Goal: Task Accomplishment & Management: Manage account settings

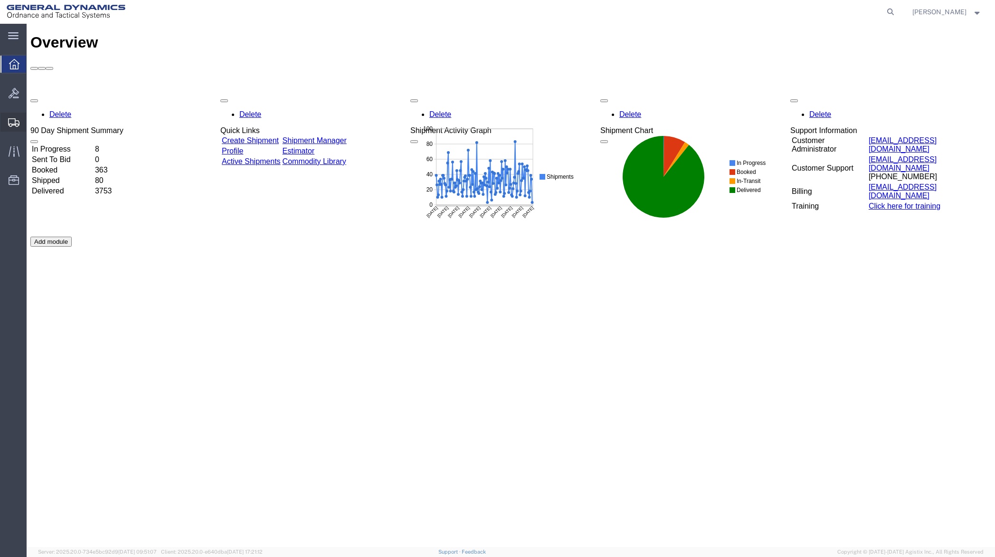
click at [0, 0] on span "Shipment Manager" at bounding box center [0, 0] width 0 height 0
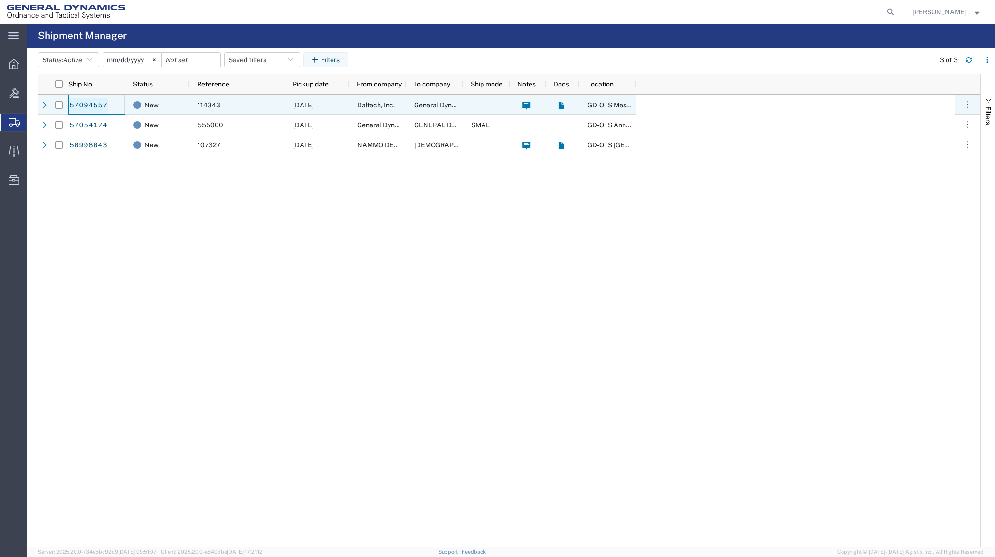
click at [101, 107] on link "57094557" at bounding box center [88, 105] width 39 height 15
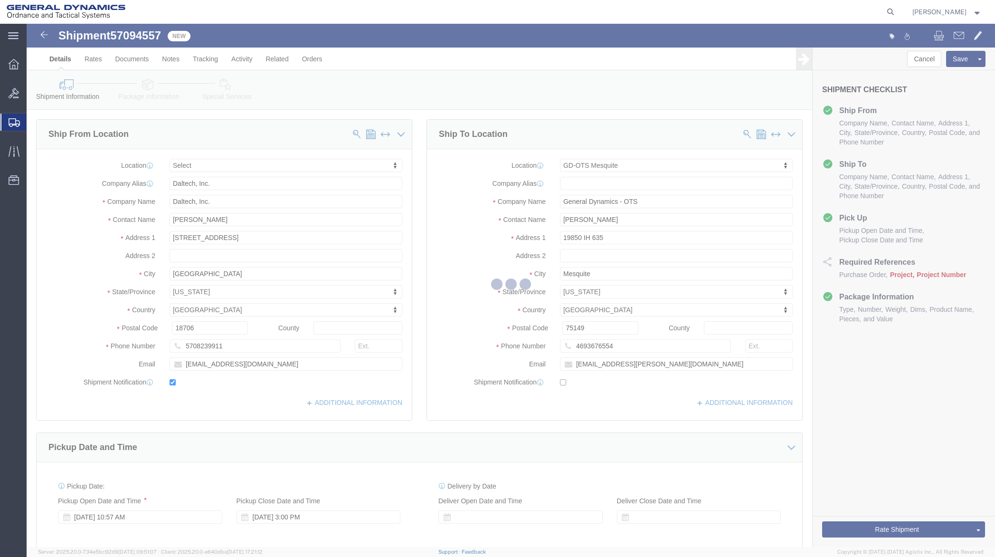
select select
select select "64231"
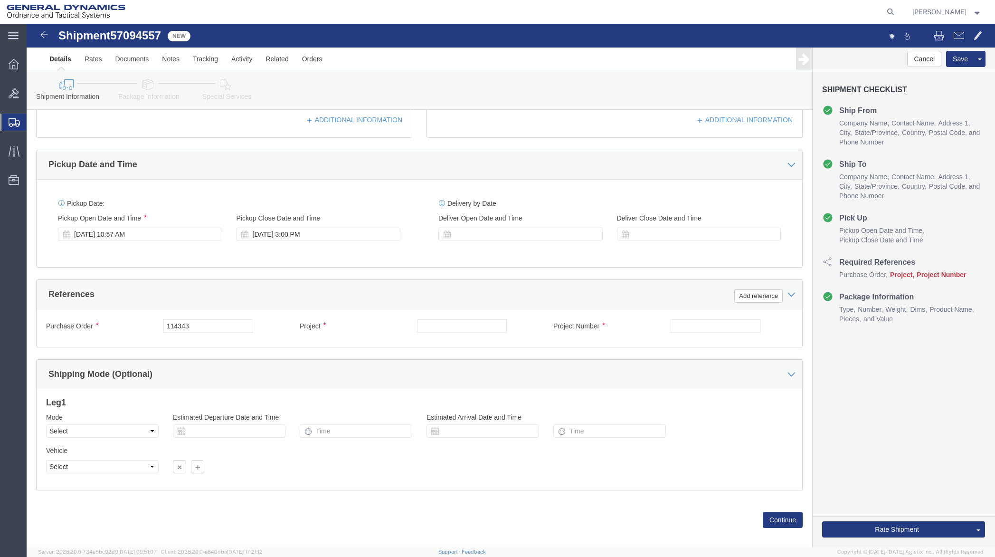
scroll to position [285, 0]
click input "text"
type input "NA"
click button "Continue"
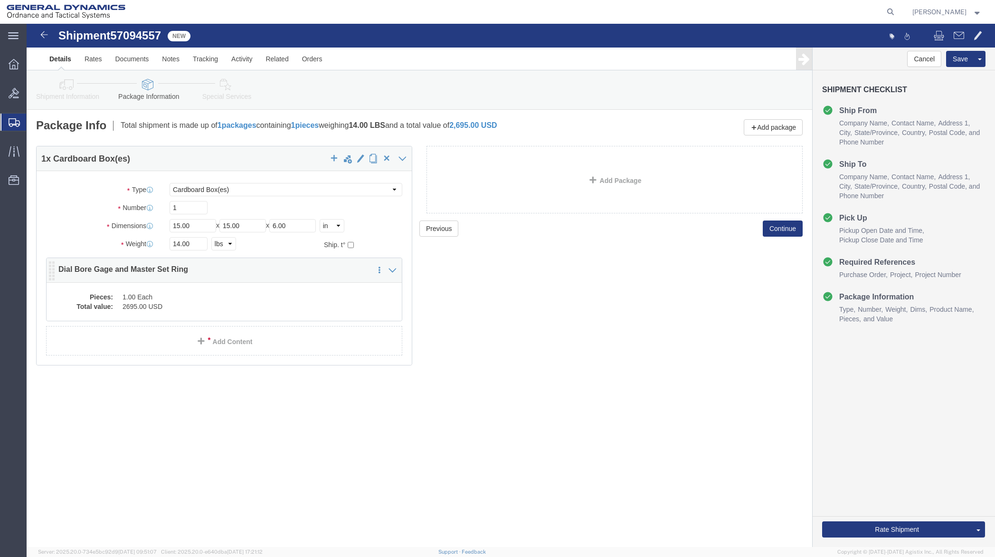
click dd "1.00 Each"
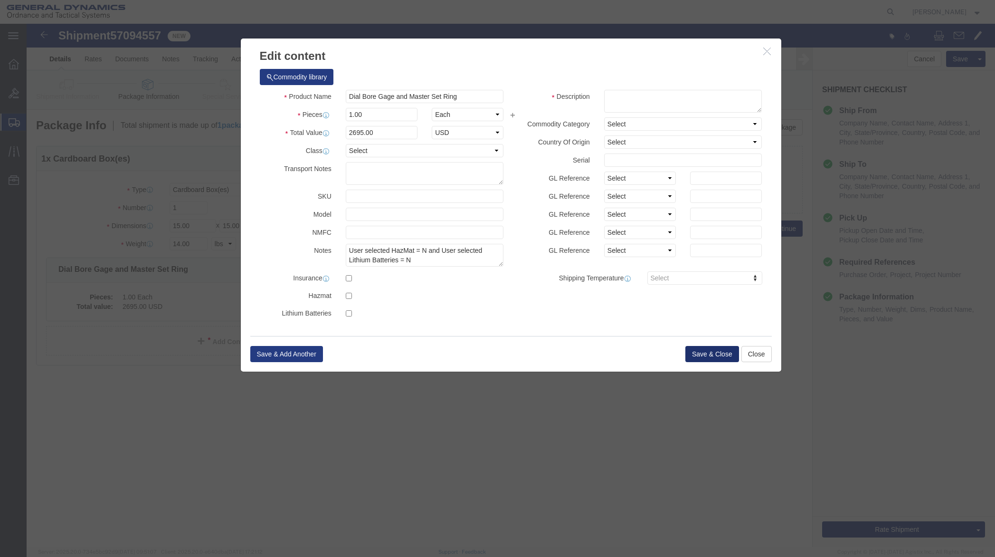
click button "Save & Close"
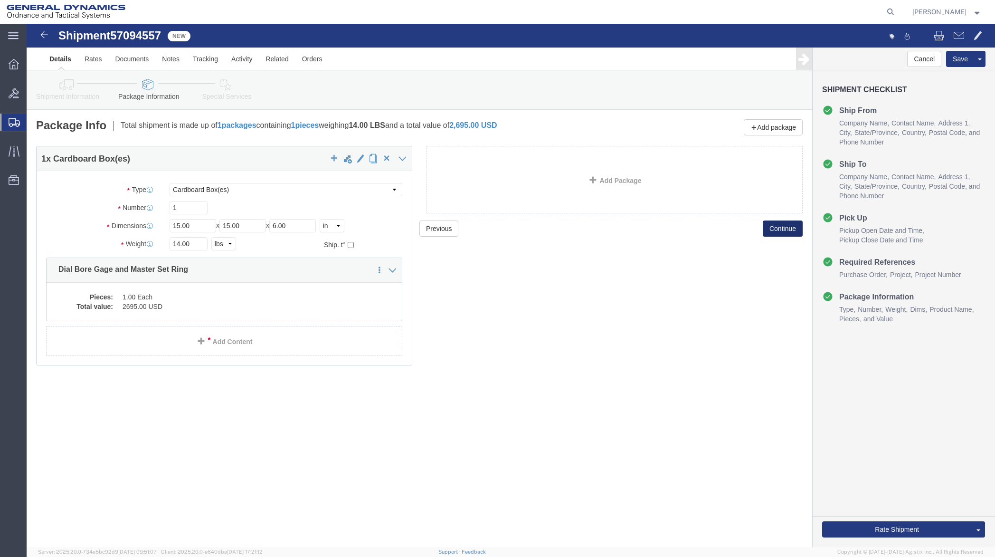
click button "Continue"
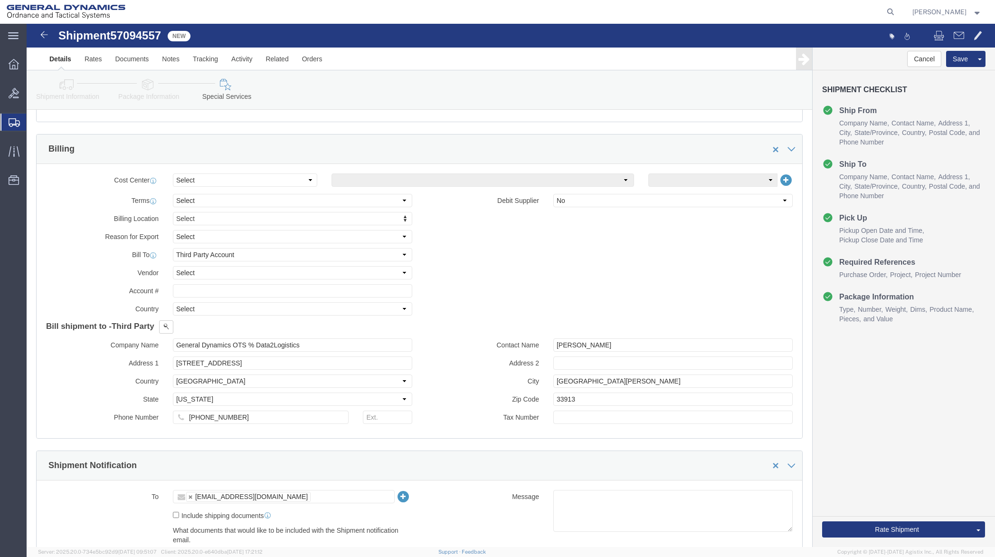
scroll to position [333, 0]
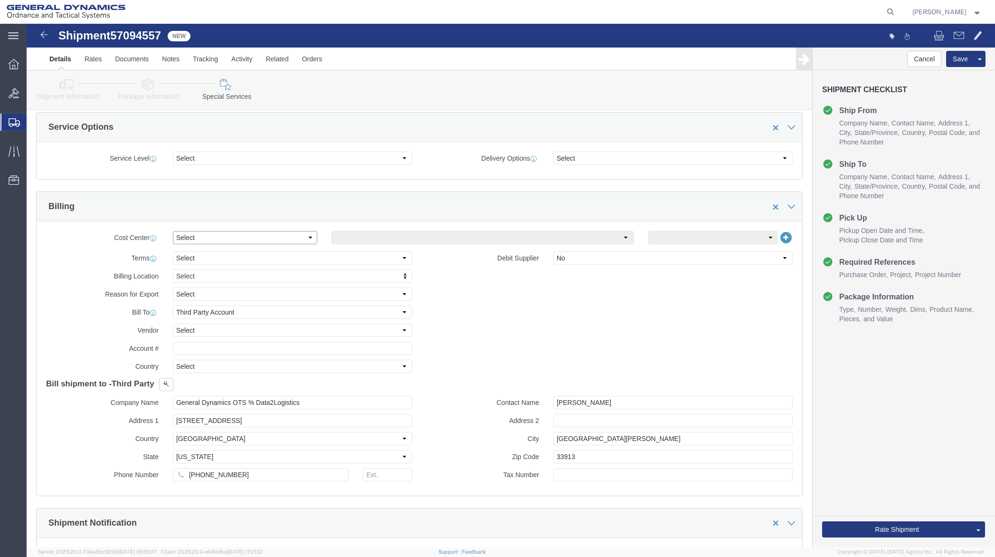
click select "Select Buyer Cost Center Department Operations Number Order Number Sales Person"
select select "DEPARTMENT"
click select "Select Buyer Cost Center Department Operations Number Order Number Sales Person"
click select "Select Anniston Bothell Camden Defuniak Springs GDAS Garland Huntsville Joplin …"
select select "1923981"
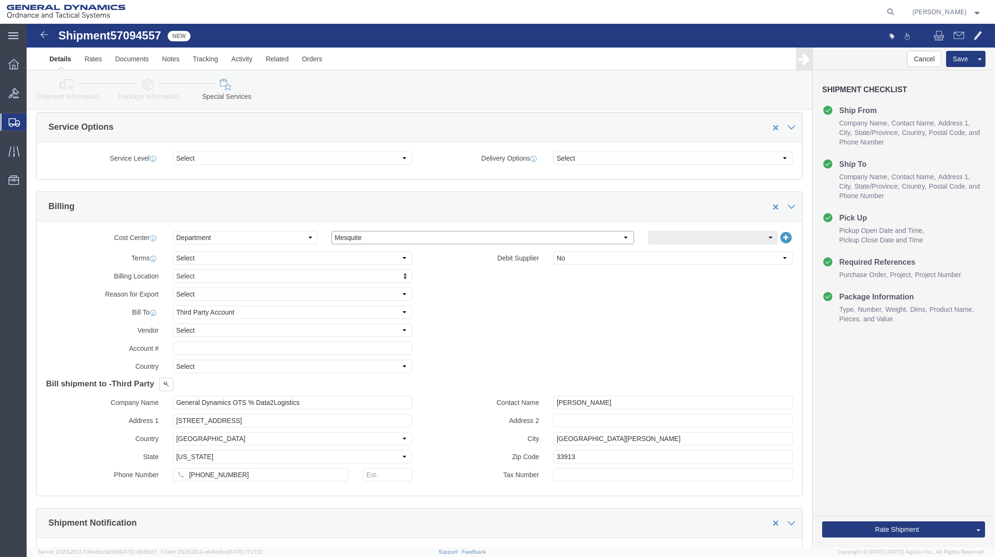
click select "Select Anniston Bothell Camden Defuniak Springs GDAS Garland Huntsville Joplin …"
click select "Select DHL FedEx Express UPS"
select select "FedEx Express"
click select "Select DHL FedEx Express UPS"
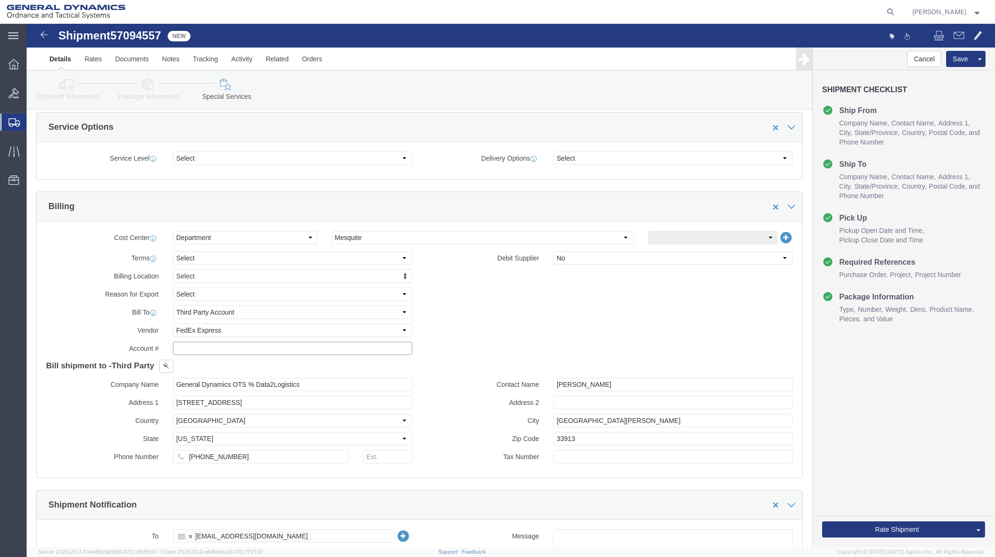
click input "text"
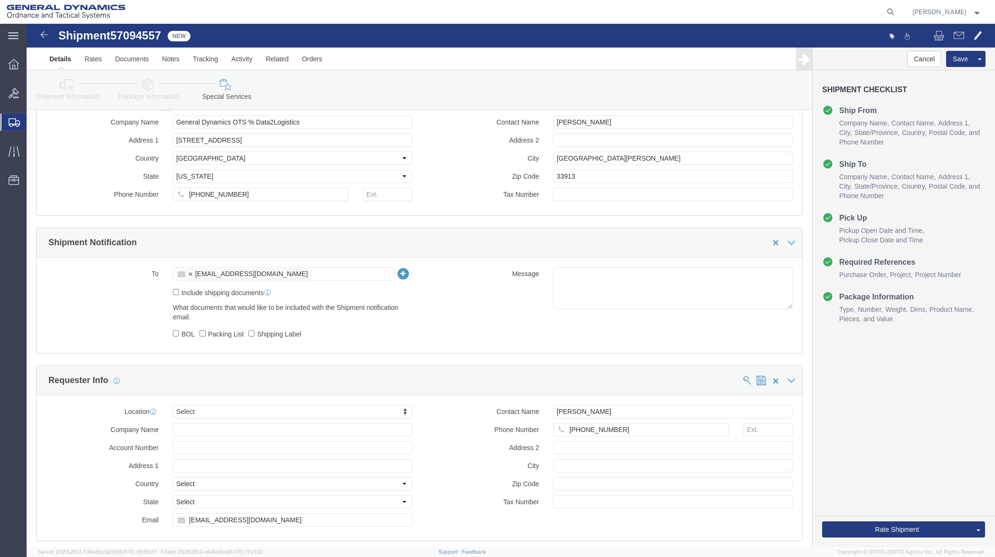
scroll to position [665, 0]
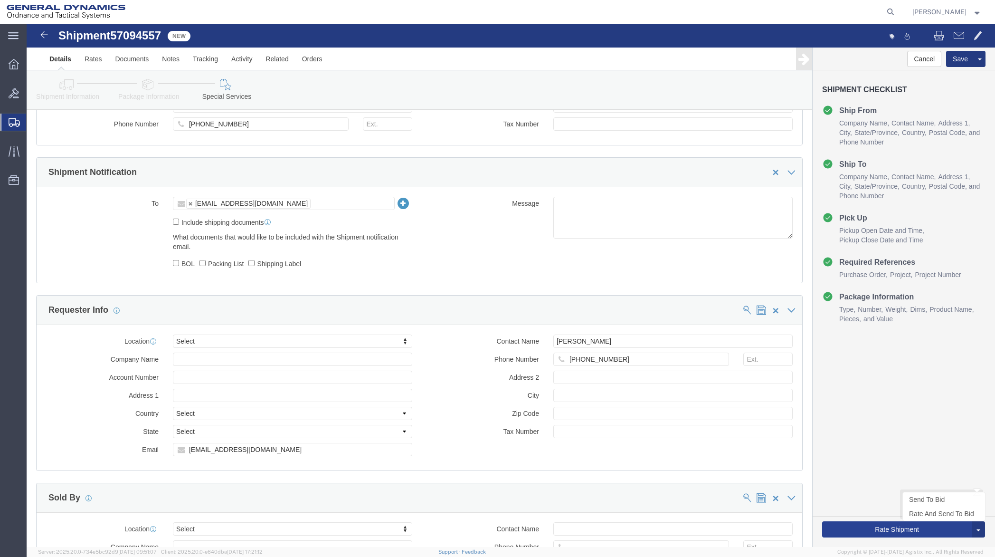
type input "201518662"
click button "Rate Shipment"
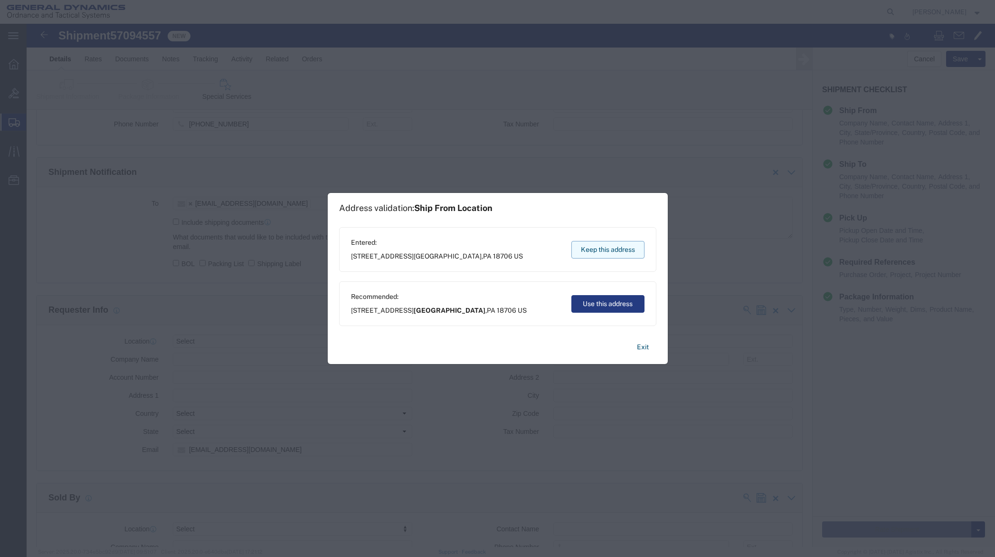
click at [595, 251] on button "Keep this address" at bounding box center [608, 250] width 73 height 18
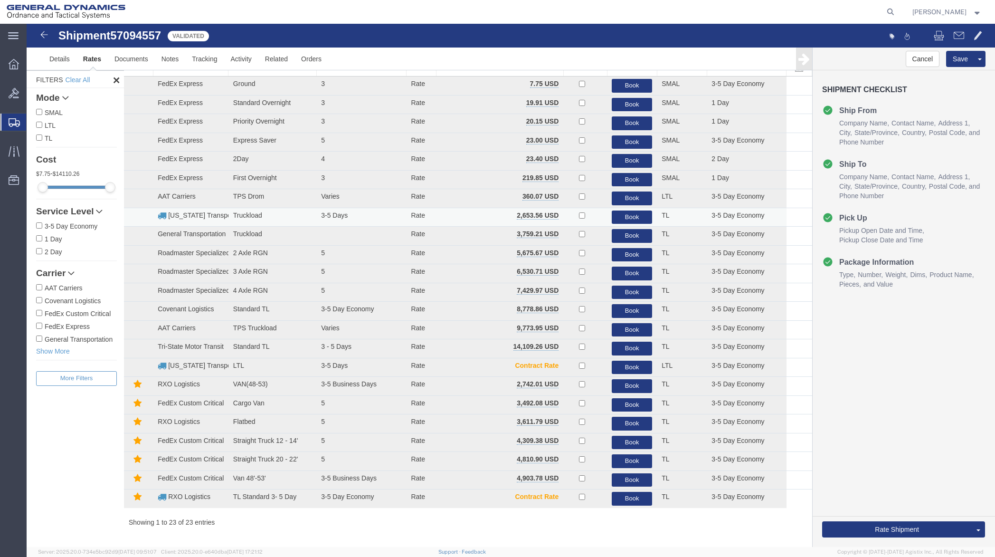
scroll to position [0, 0]
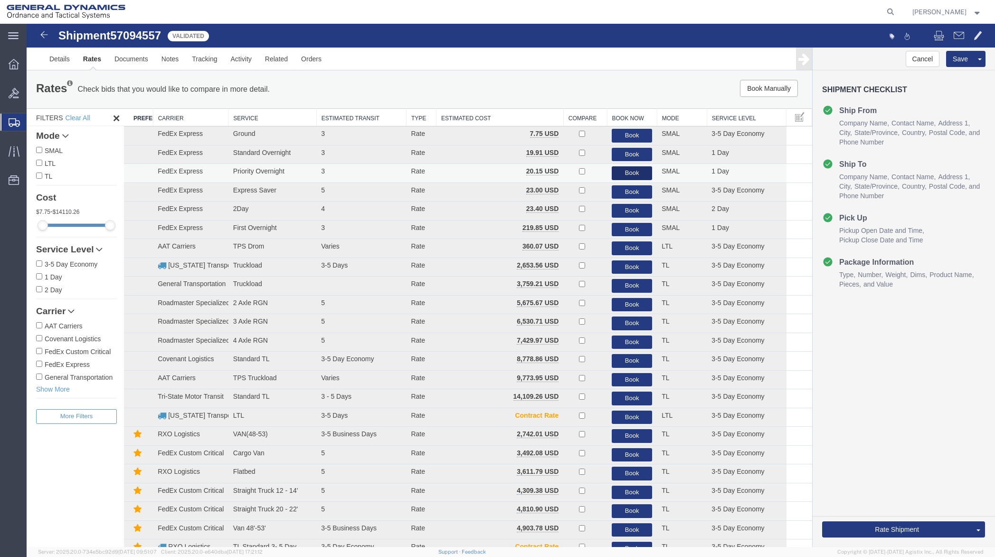
click at [618, 170] on button "Book" at bounding box center [632, 173] width 40 height 14
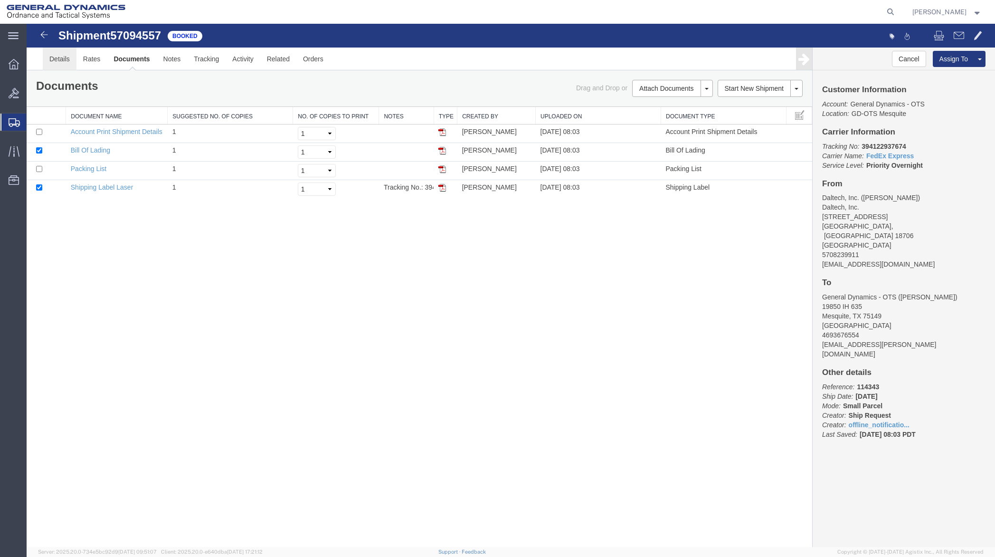
click at [61, 59] on link "Details" at bounding box center [60, 59] width 34 height 23
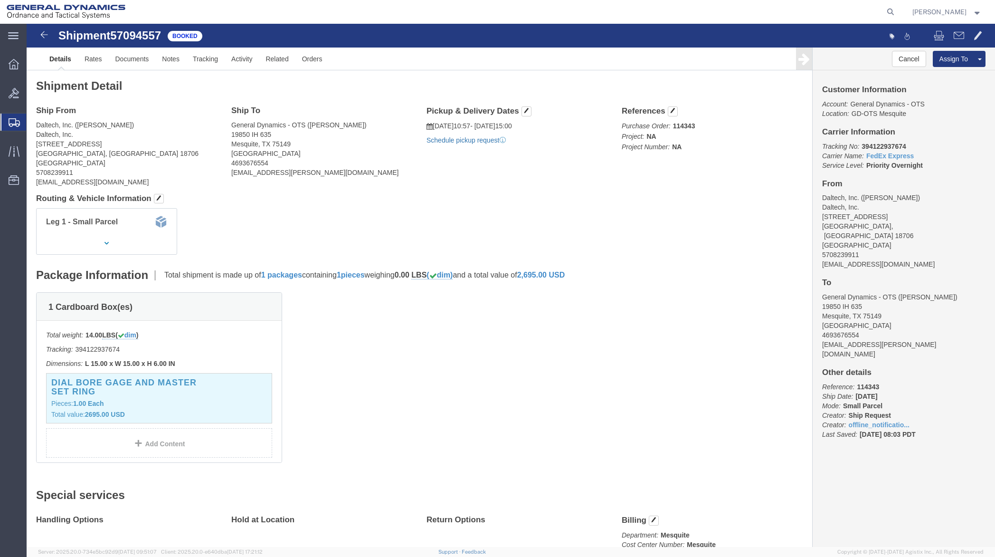
click link "Schedule pickup request"
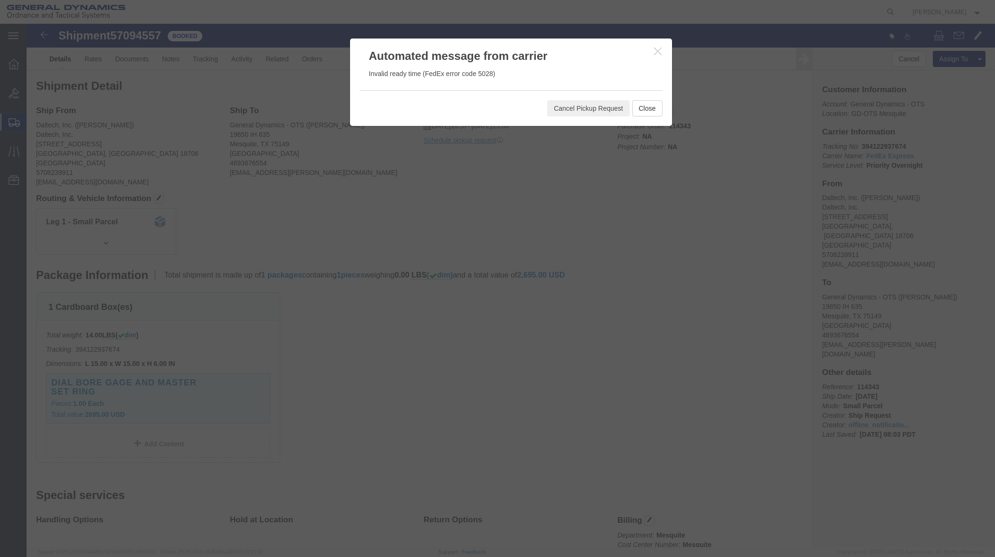
click icon "button"
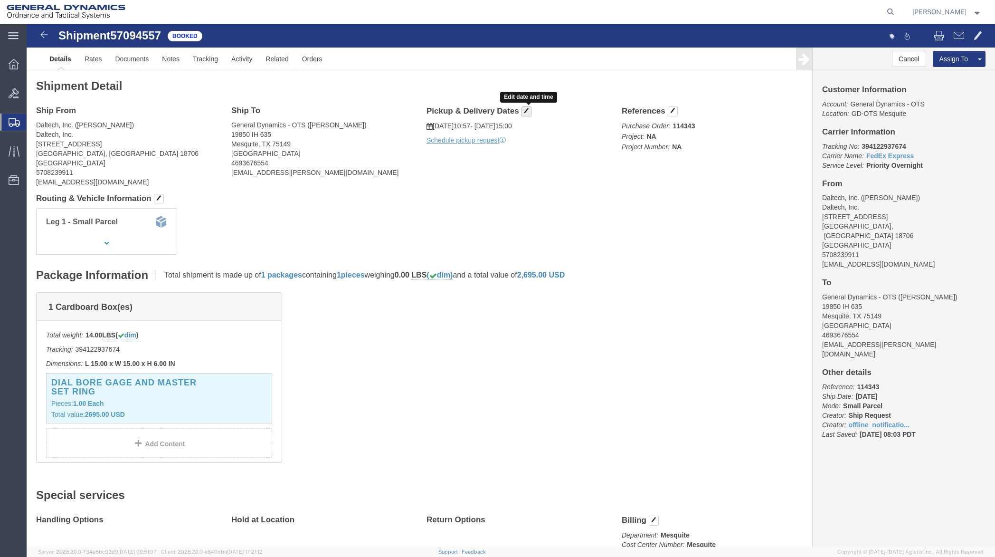
click span "button"
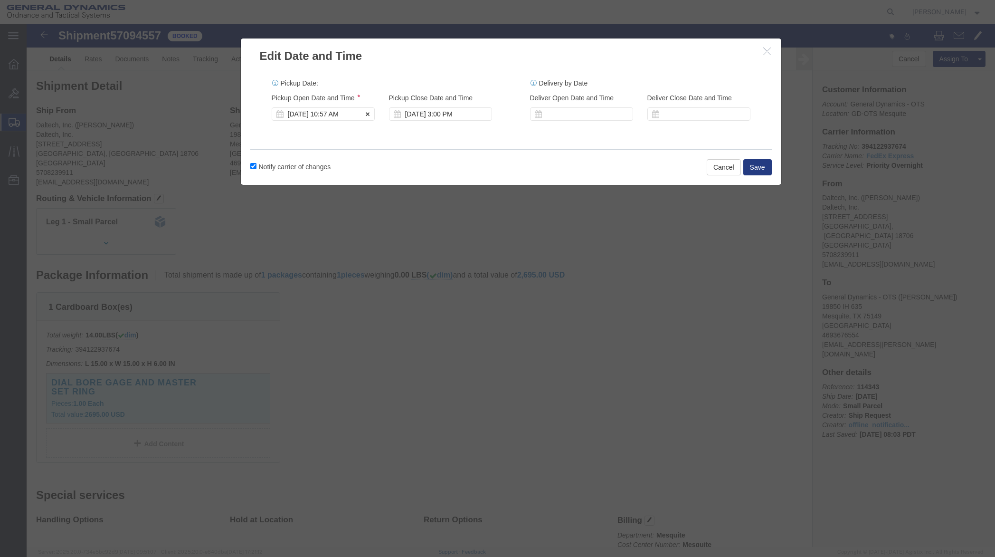
click div "Oct 10 2025 10:57 AM"
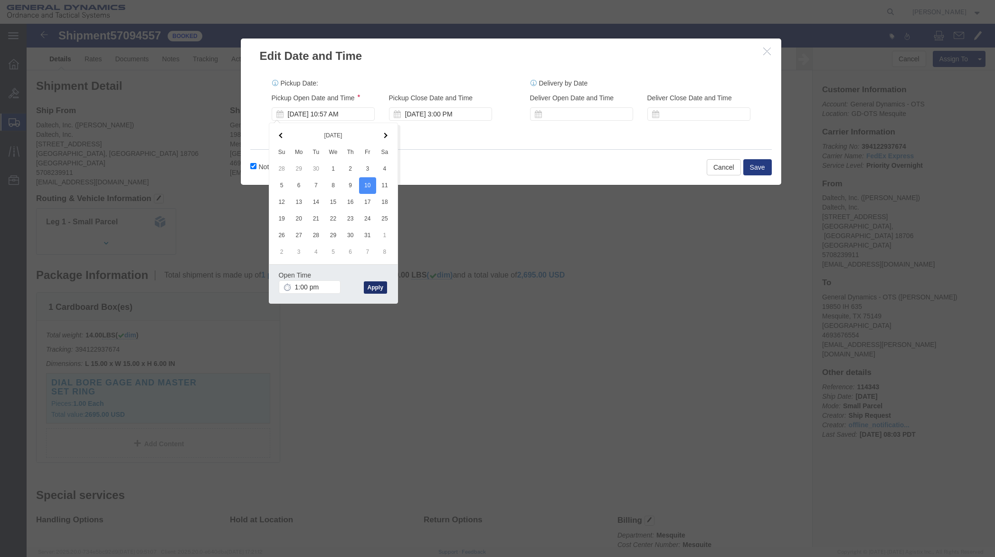
type input "1:00 PM"
click button "Apply"
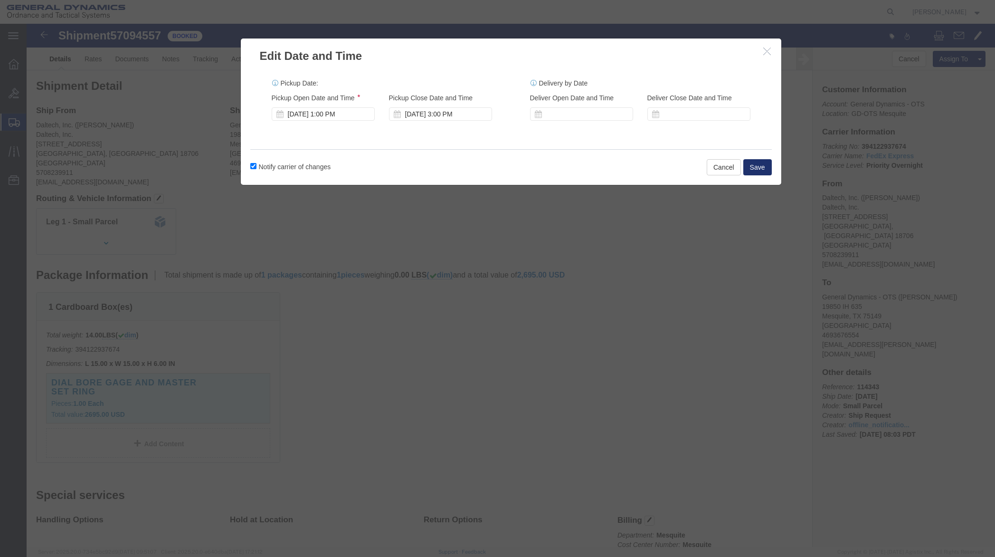
click button "Save"
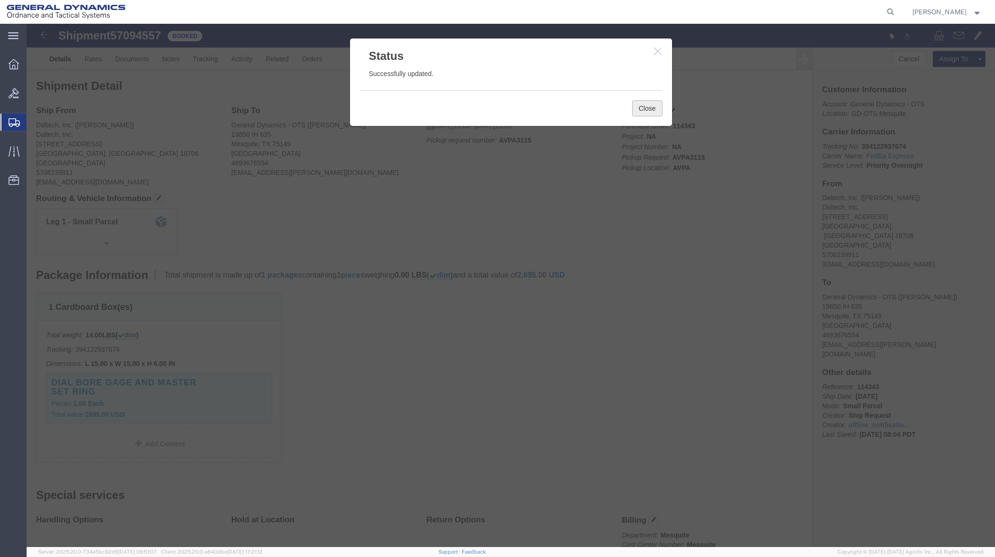
click button "Close"
